Goal: Task Accomplishment & Management: Use online tool/utility

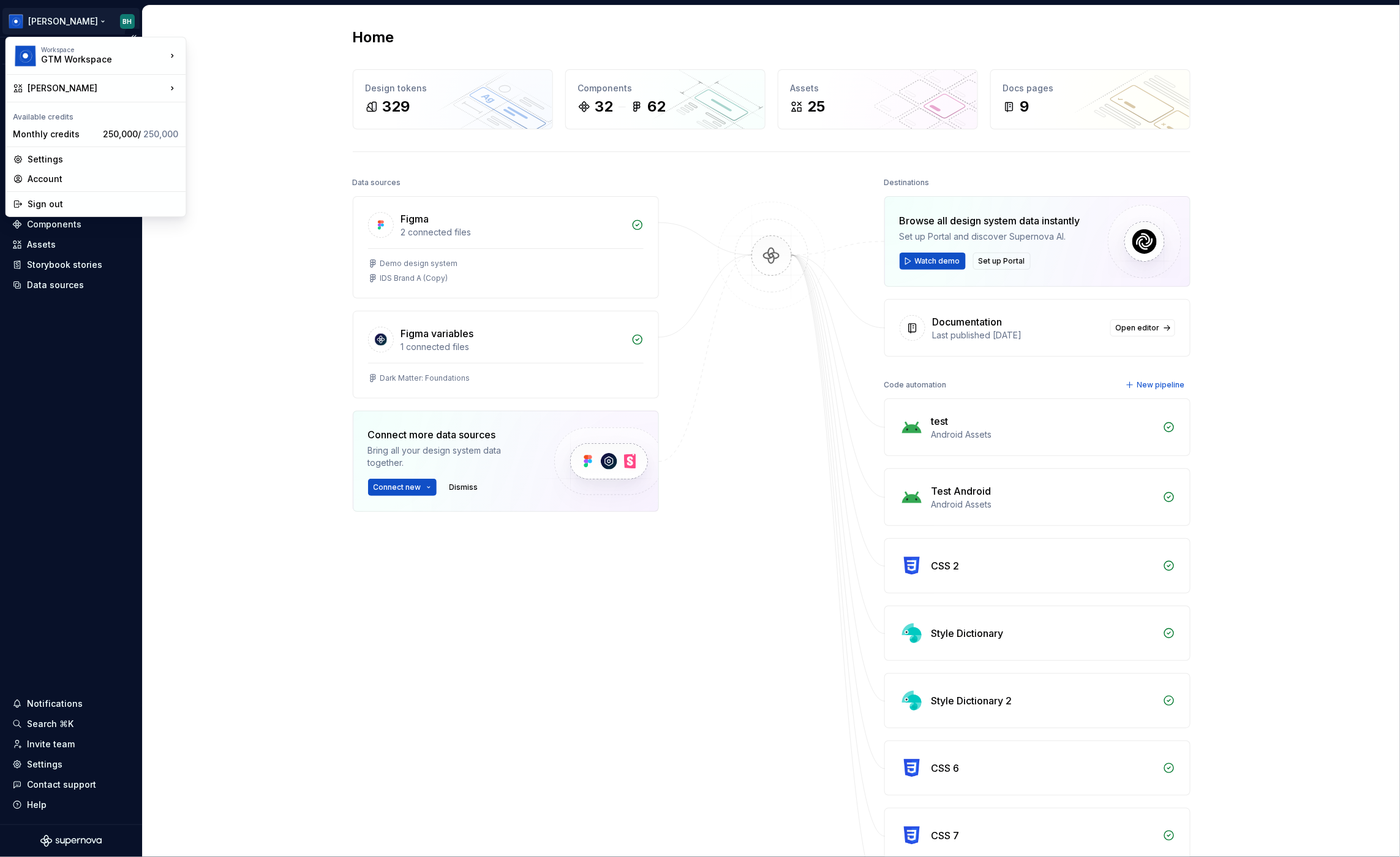
click at [68, 21] on html "[PERSON_NAME] Version Current draft Home Documentation Analytics Code automatio…" at bounding box center [700, 428] width 1400 height 857
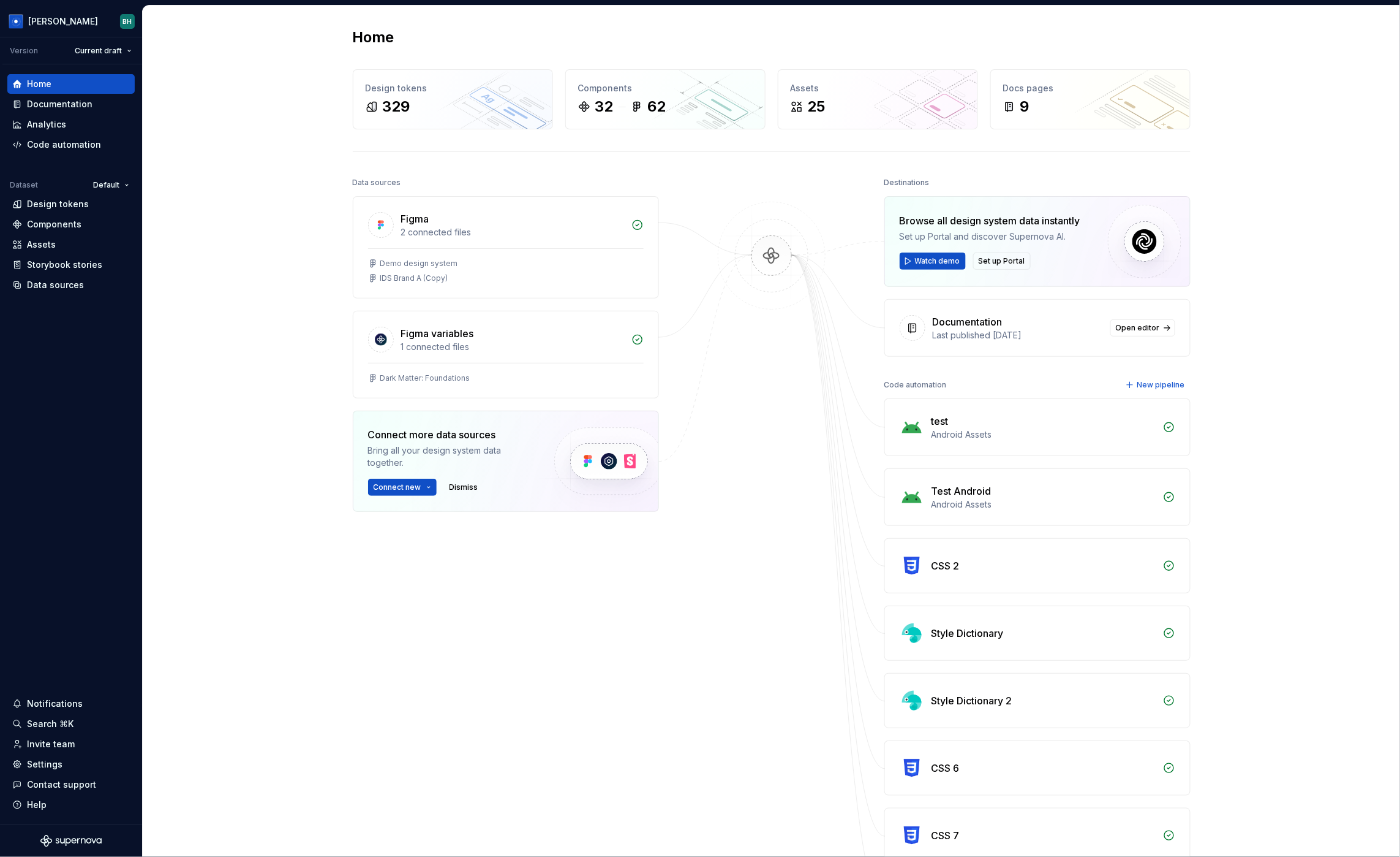
click at [279, 352] on html "[PERSON_NAME] Version Current draft Home Documentation Analytics Code automatio…" at bounding box center [700, 428] width 1400 height 857
click at [1004, 261] on span "Set up Portal" at bounding box center [1002, 261] width 47 height 10
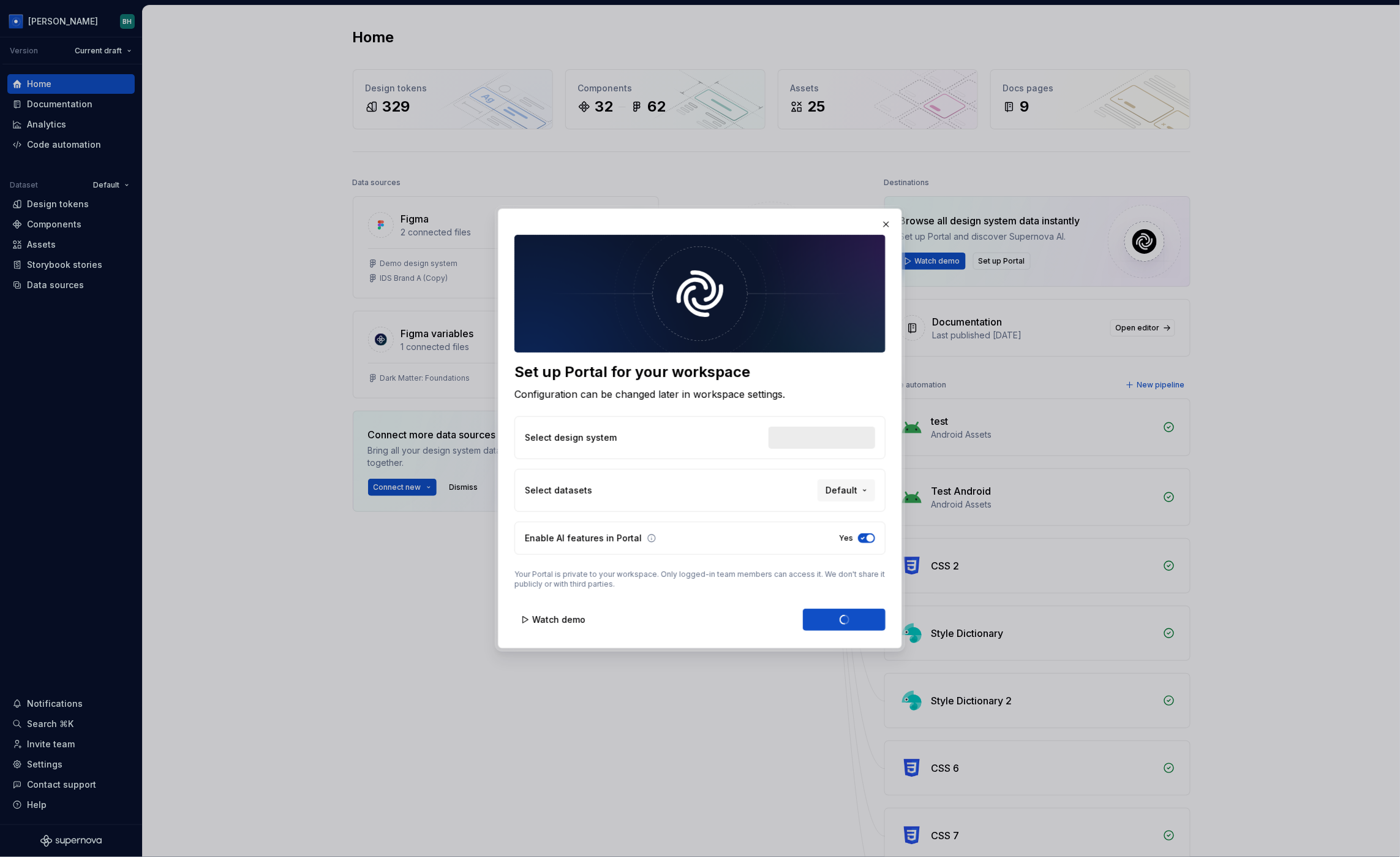
click at [821, 440] on div "Select design system" at bounding box center [822, 437] width 107 height 22
click at [849, 439] on div "Select design system" at bounding box center [822, 437] width 107 height 22
click at [850, 490] on span "Default" at bounding box center [841, 490] width 31 height 13
click at [784, 512] on div "brand B" at bounding box center [786, 517] width 33 height 13
click at [739, 465] on div "Set up Portal for your workspace Configuration can be changed later in workspac…" at bounding box center [700, 428] width 1400 height 857
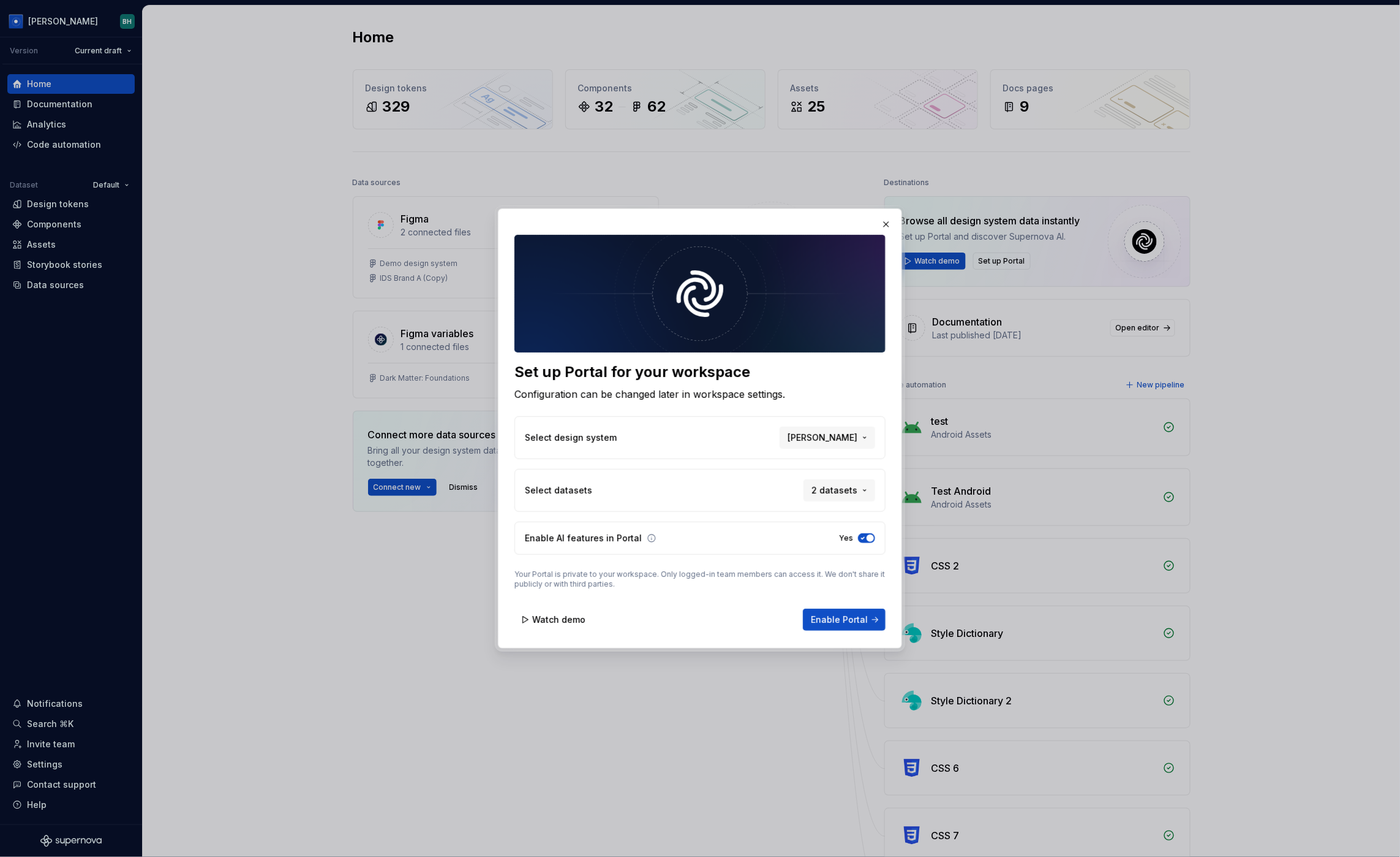
click at [764, 425] on div "Select design system [PERSON_NAME]" at bounding box center [700, 437] width 371 height 43
click at [841, 440] on span "[PERSON_NAME]" at bounding box center [823, 437] width 70 height 13
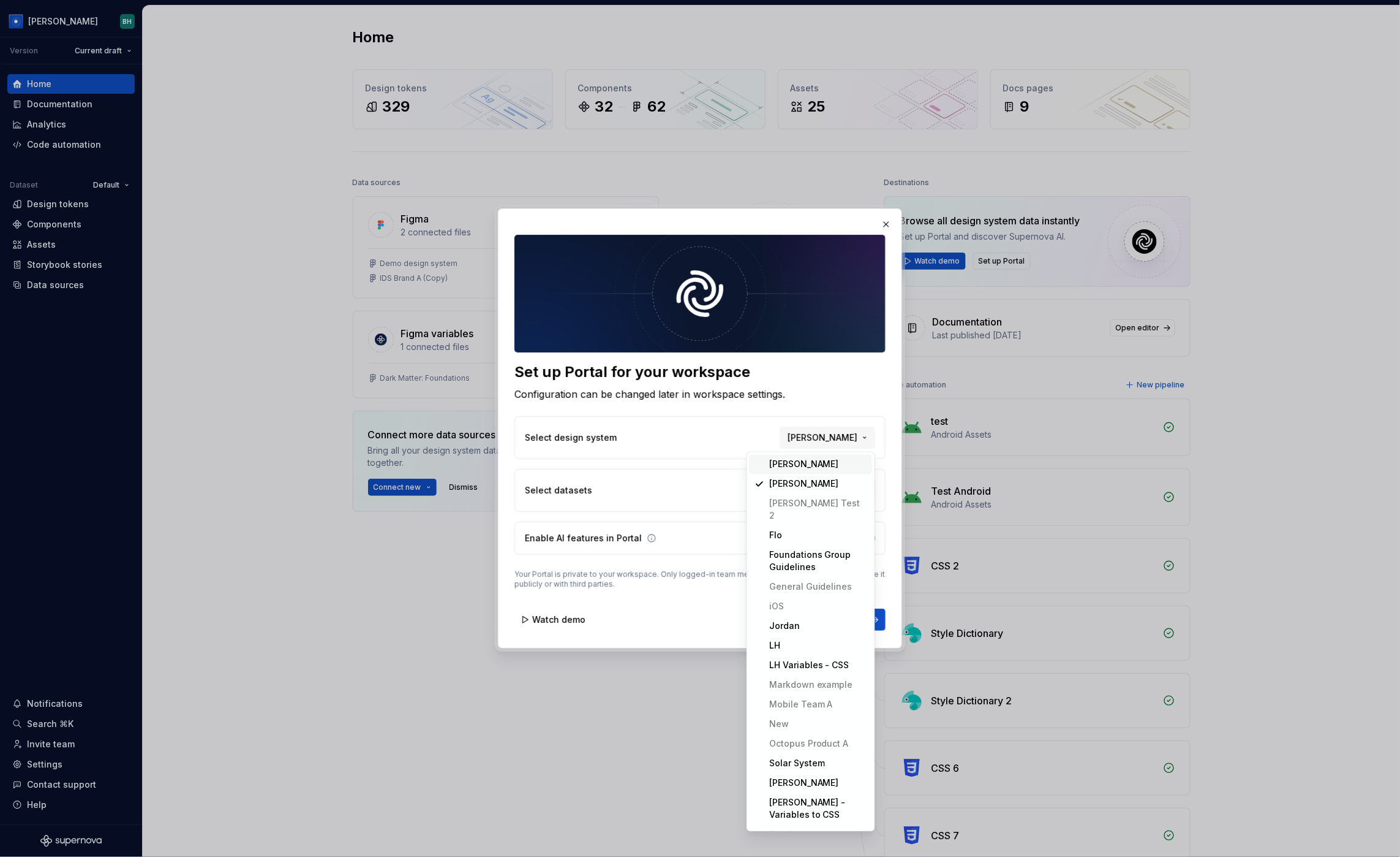
click at [829, 394] on div "Set up Portal for your workspace Configuration can be changed later in workspac…" at bounding box center [700, 428] width 1400 height 857
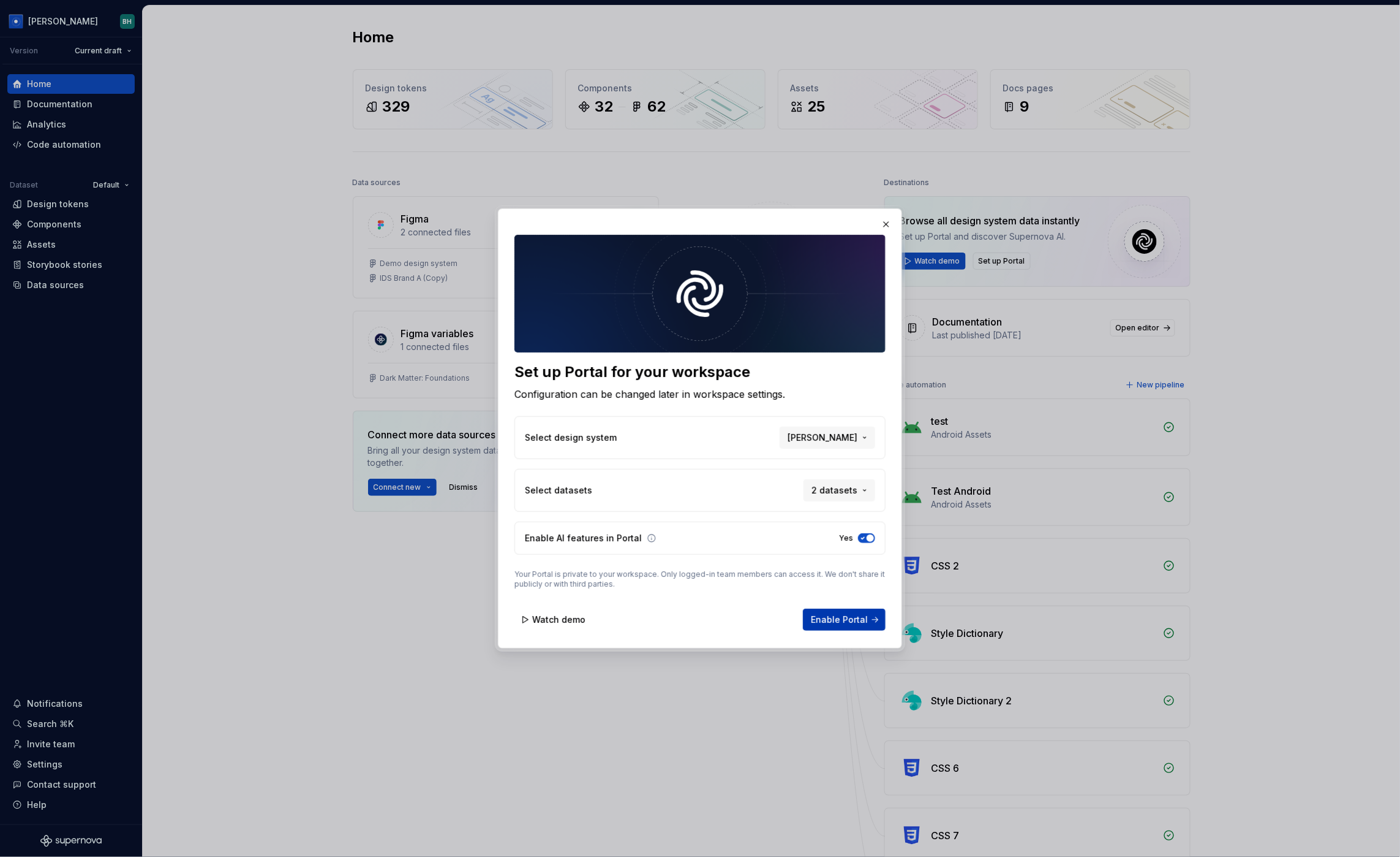
click at [848, 620] on span "Enable Portal" at bounding box center [839, 620] width 57 height 13
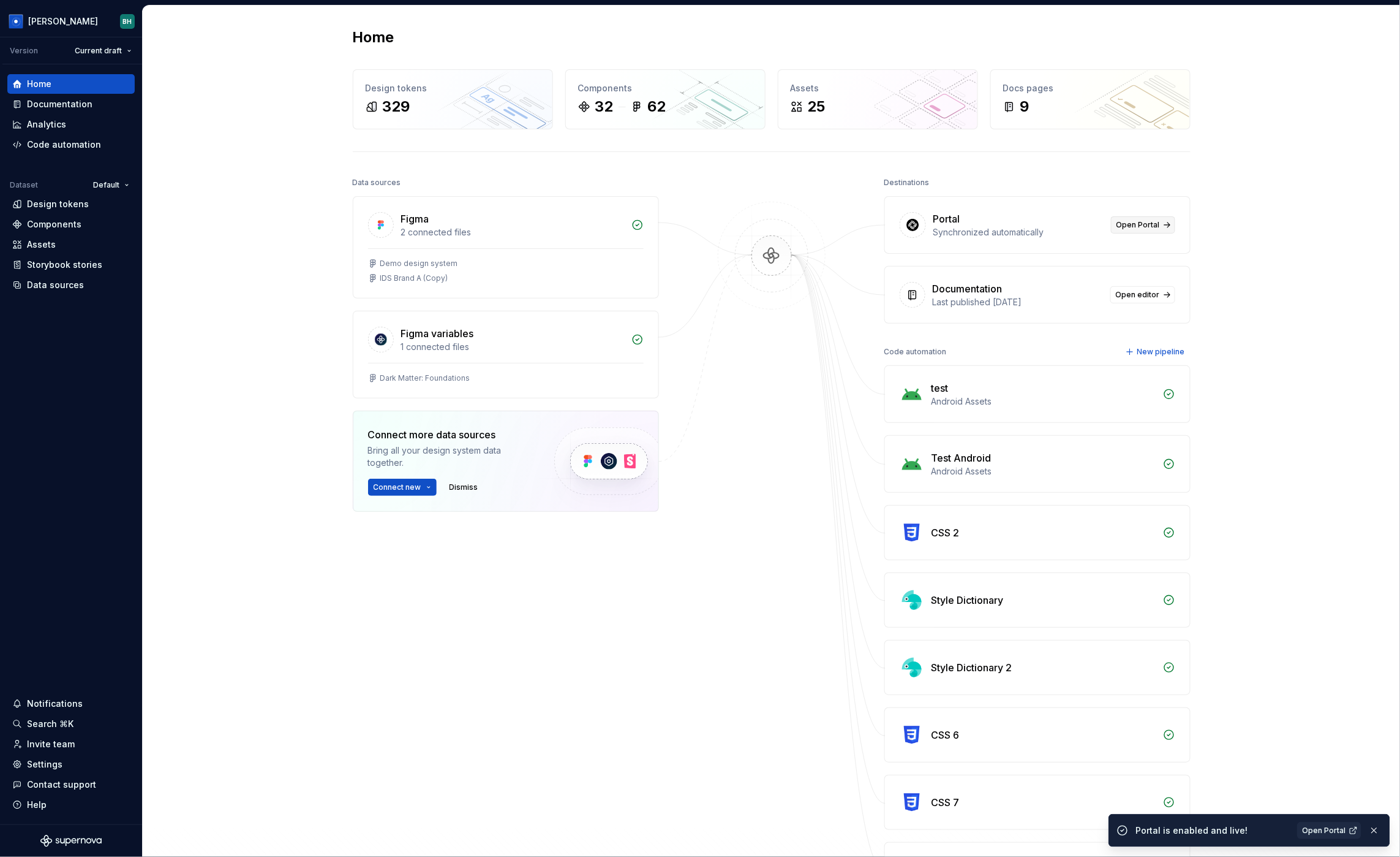
click at [1146, 223] on span "Open Portal" at bounding box center [1138, 225] width 43 height 10
click at [203, 49] on div "Home Design tokens 329 Components 32 62 Assets 25 Docs pages 9 Data sources Fig…" at bounding box center [771, 487] width 1257 height 963
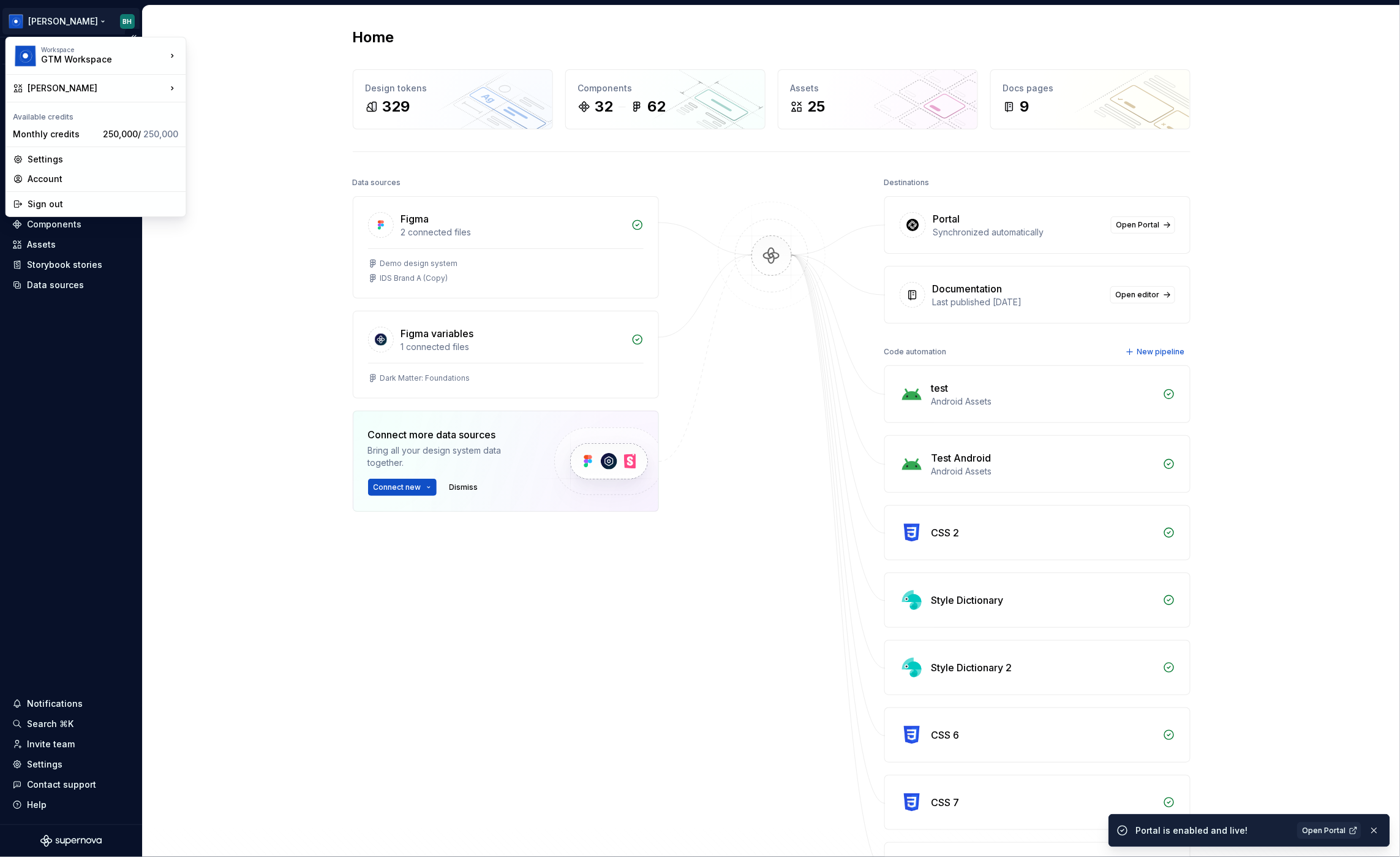
click at [66, 19] on html "[PERSON_NAME] Version Current draft Home Documentation Analytics Code automatio…" at bounding box center [700, 428] width 1400 height 857
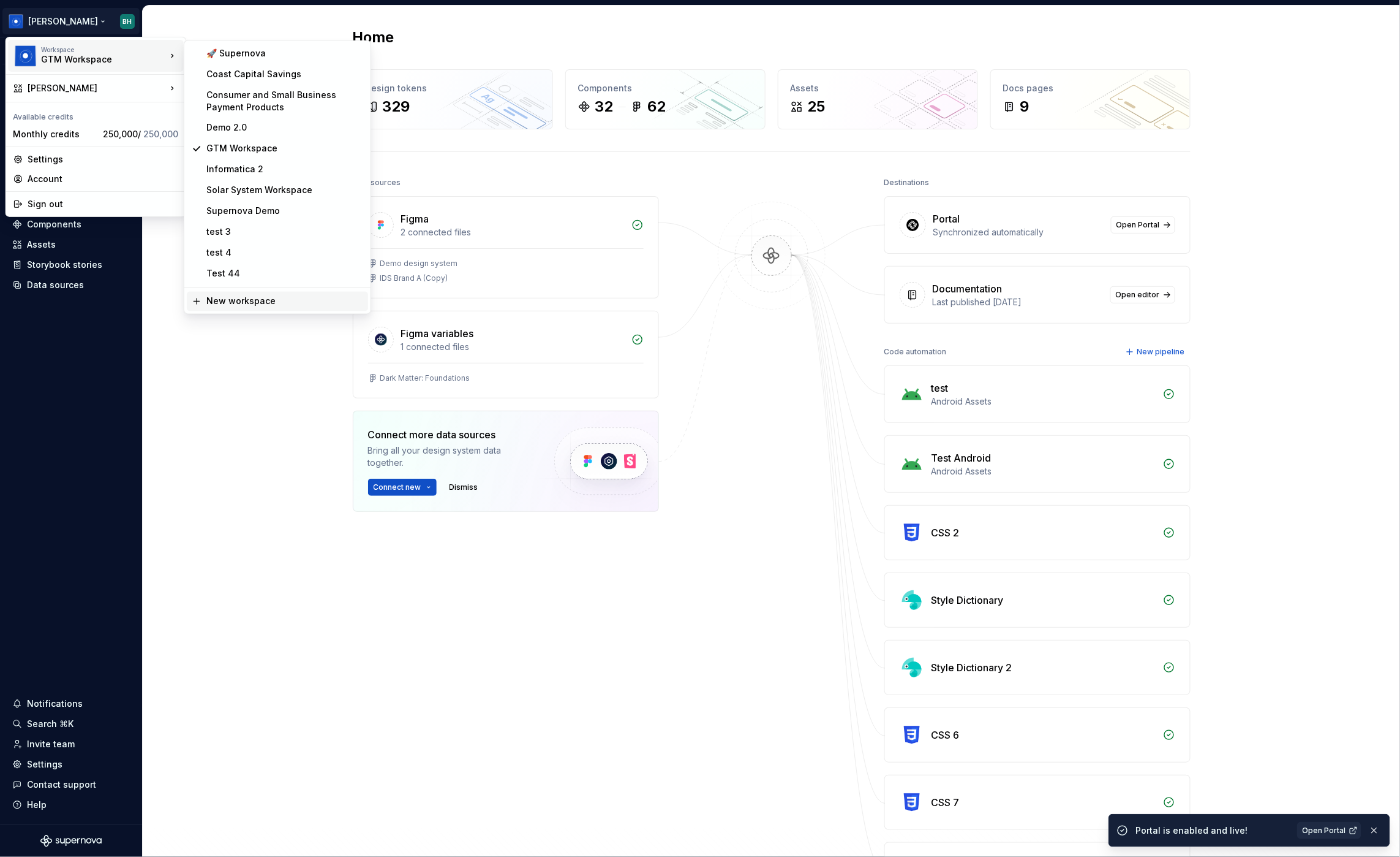
click at [240, 303] on div "New workspace" at bounding box center [285, 302] width 157 height 13
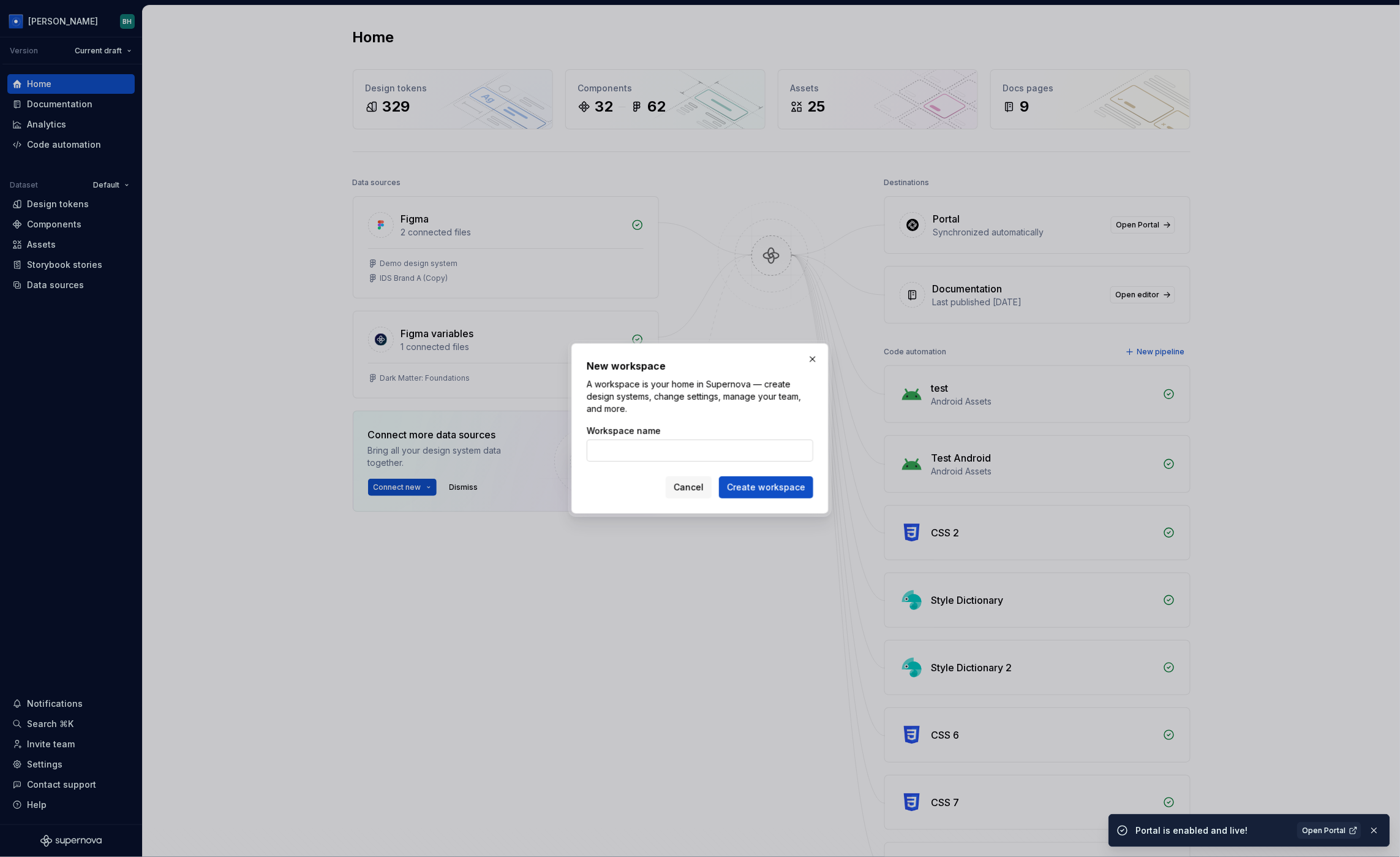
click at [699, 452] on input "Workspace name" at bounding box center [700, 450] width 226 height 22
click at [770, 418] on div "New workspace A workspace is your home in Supernova — create design systems, ch…" at bounding box center [700, 428] width 226 height 140
click at [812, 359] on button "button" at bounding box center [813, 358] width 17 height 17
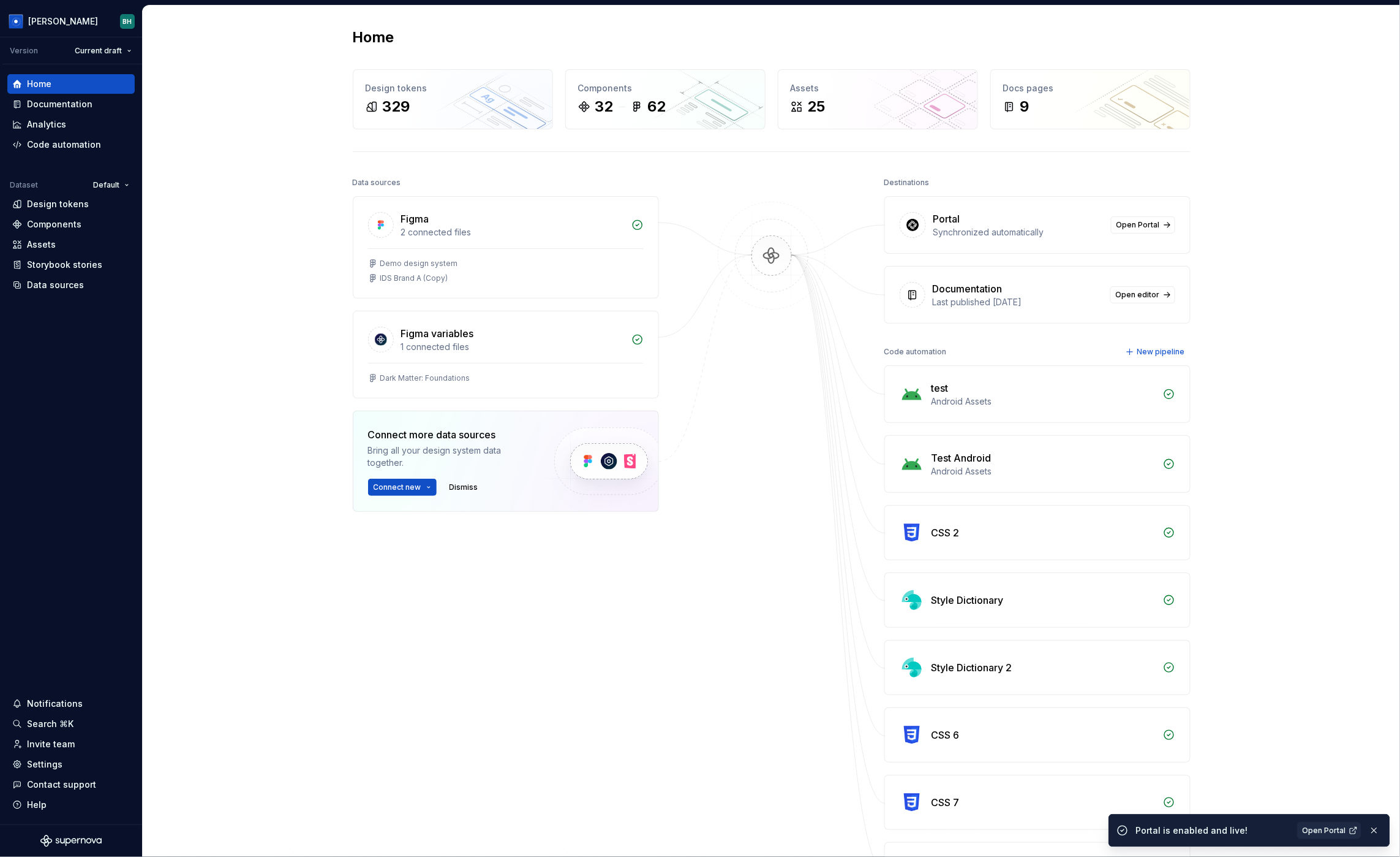
click at [823, 39] on div "Home" at bounding box center [771, 38] width 838 height 20
click at [655, 40] on div "Home" at bounding box center [771, 38] width 838 height 20
